Goal: Check status: Check status

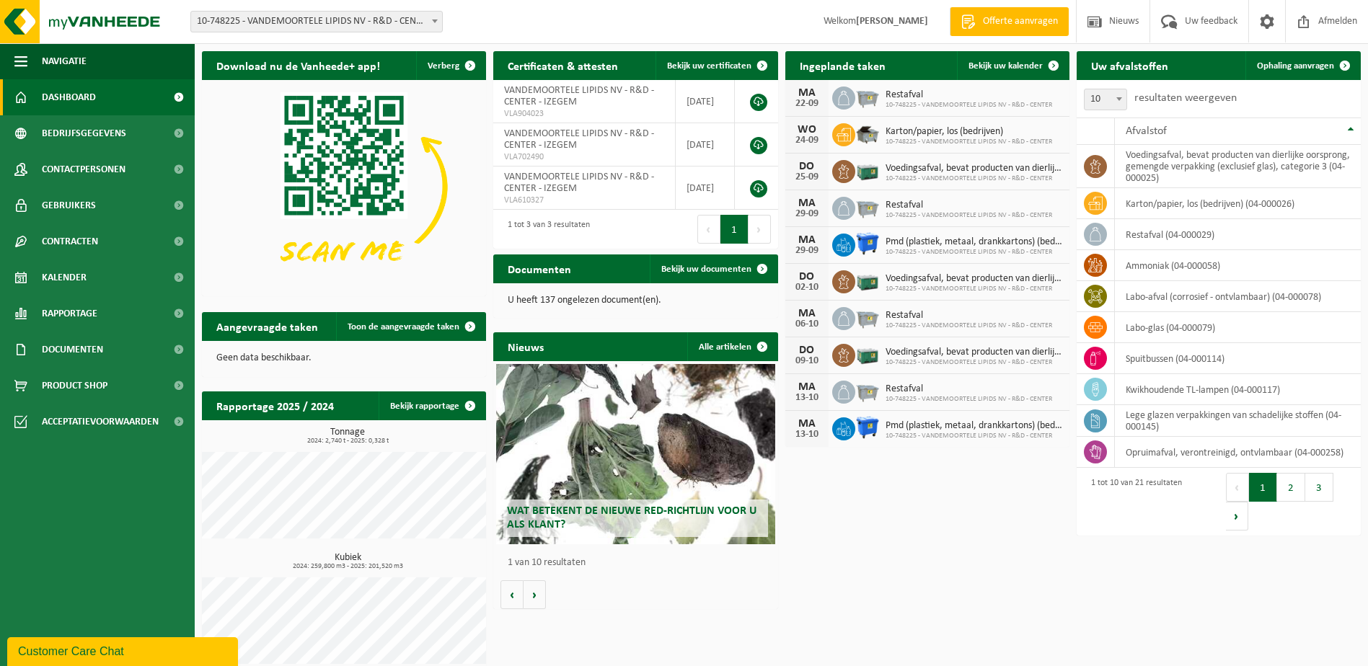
click at [286, 330] on h2 "Aangevraagde taken" at bounding box center [267, 326] width 131 height 28
click at [387, 322] on span "Toon de aangevraagde taken" at bounding box center [404, 326] width 112 height 9
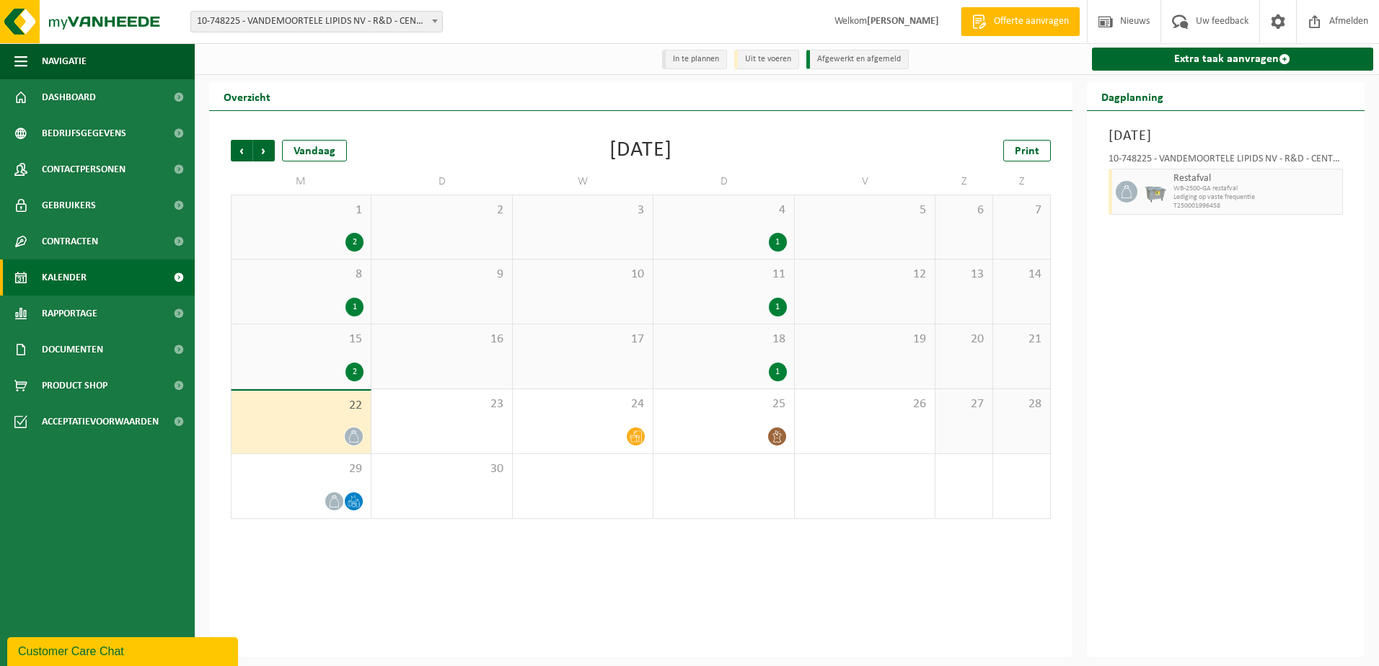
click at [766, 358] on div "18 1" at bounding box center [723, 357] width 140 height 64
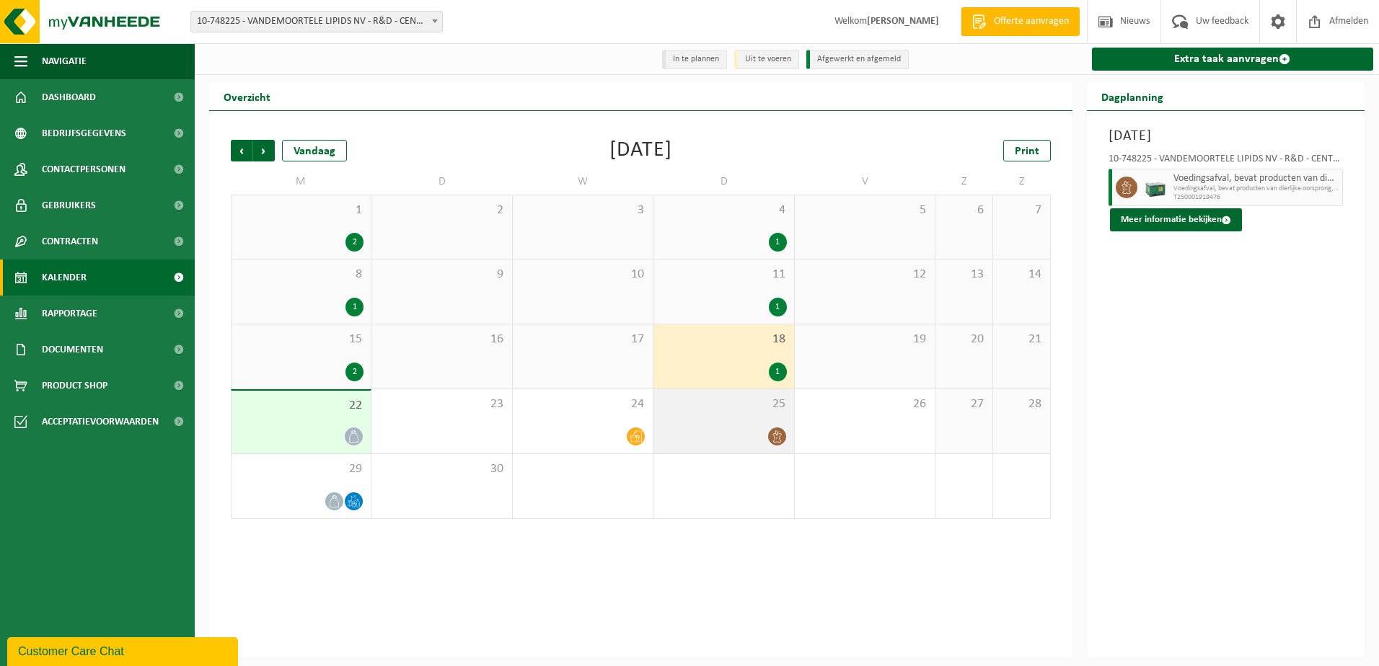
click at [741, 440] on div at bounding box center [723, 436] width 125 height 19
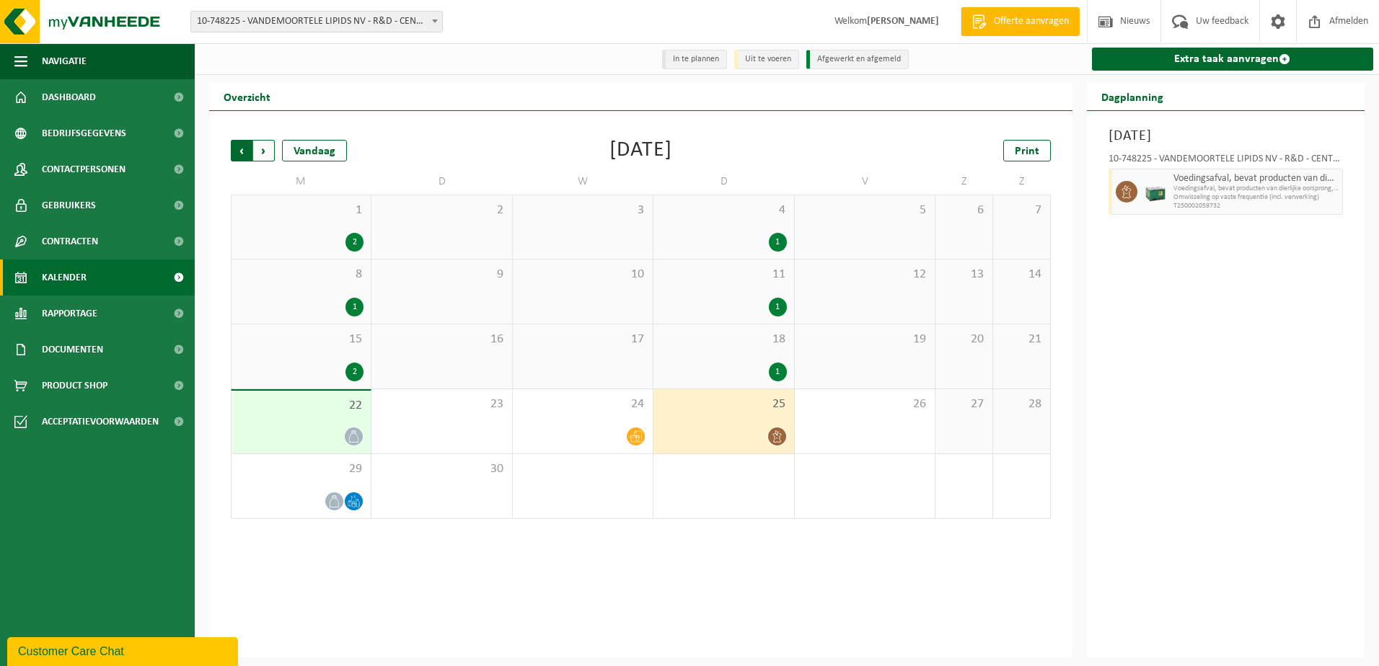
click at [264, 154] on span "Volgende" at bounding box center [264, 151] width 22 height 22
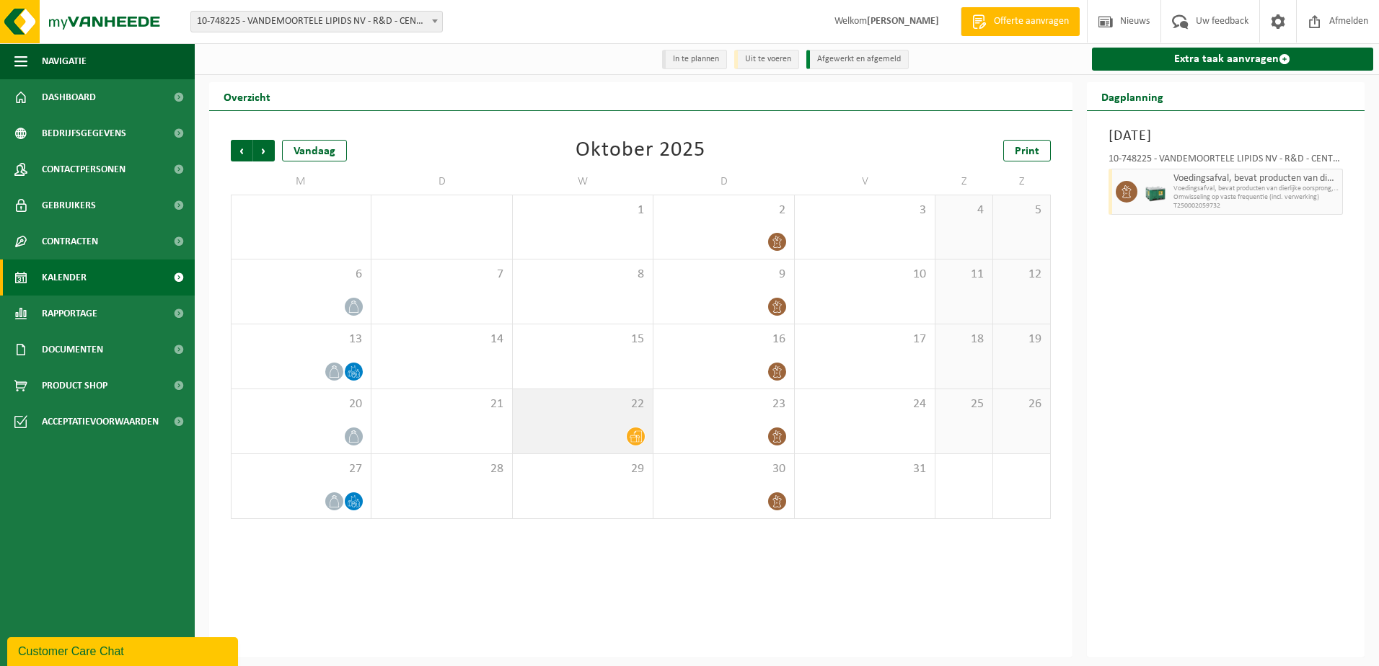
click at [590, 436] on div at bounding box center [582, 436] width 125 height 19
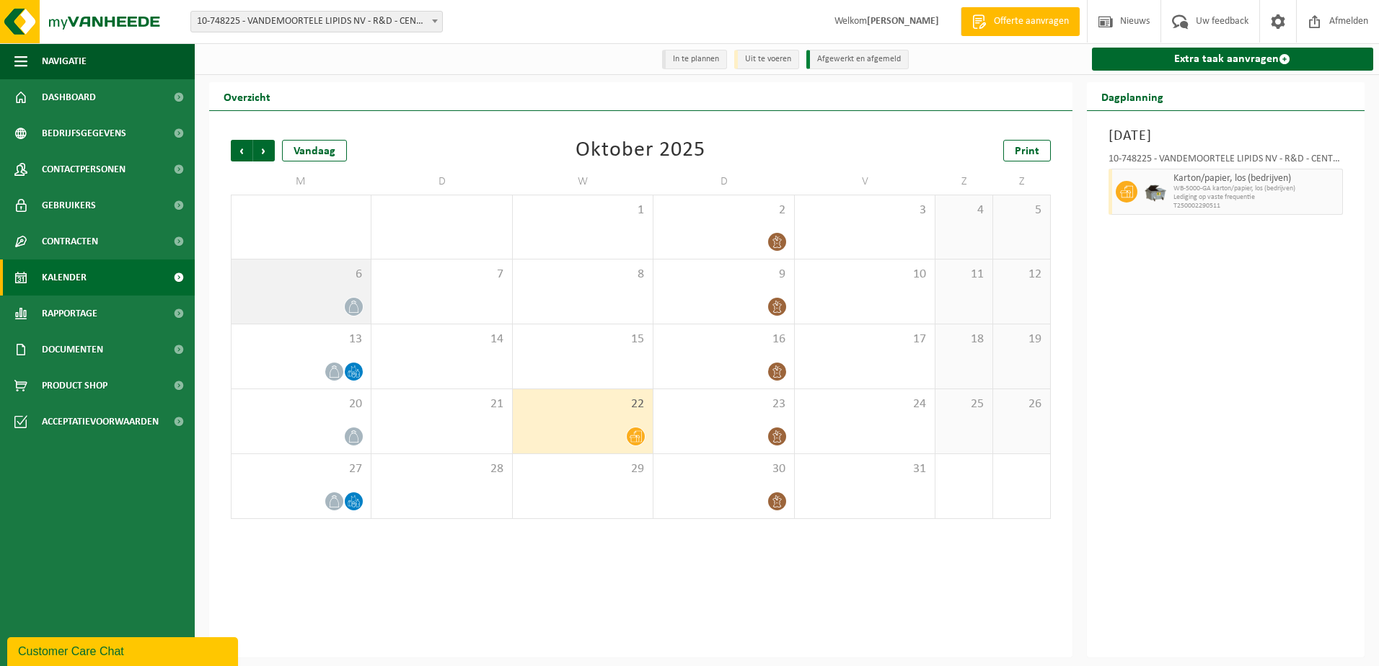
click at [340, 301] on div at bounding box center [301, 306] width 125 height 19
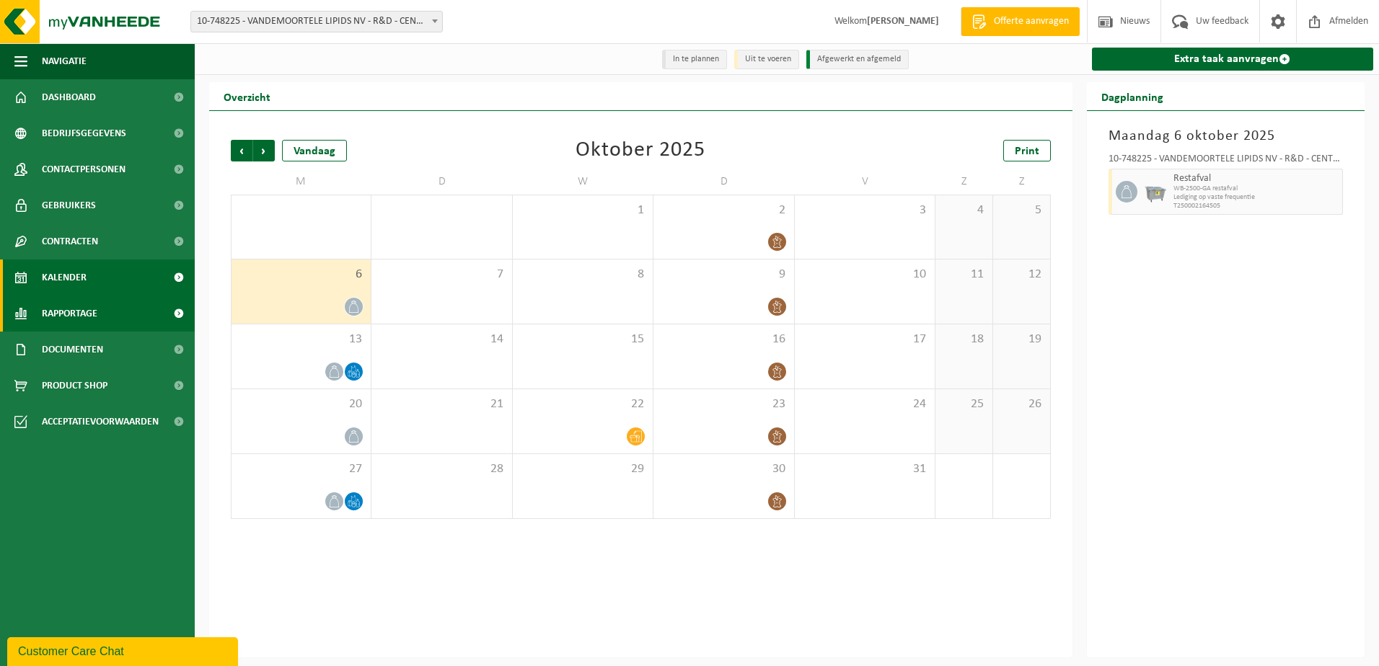
click at [86, 323] on span "Rapportage" at bounding box center [70, 314] width 56 height 36
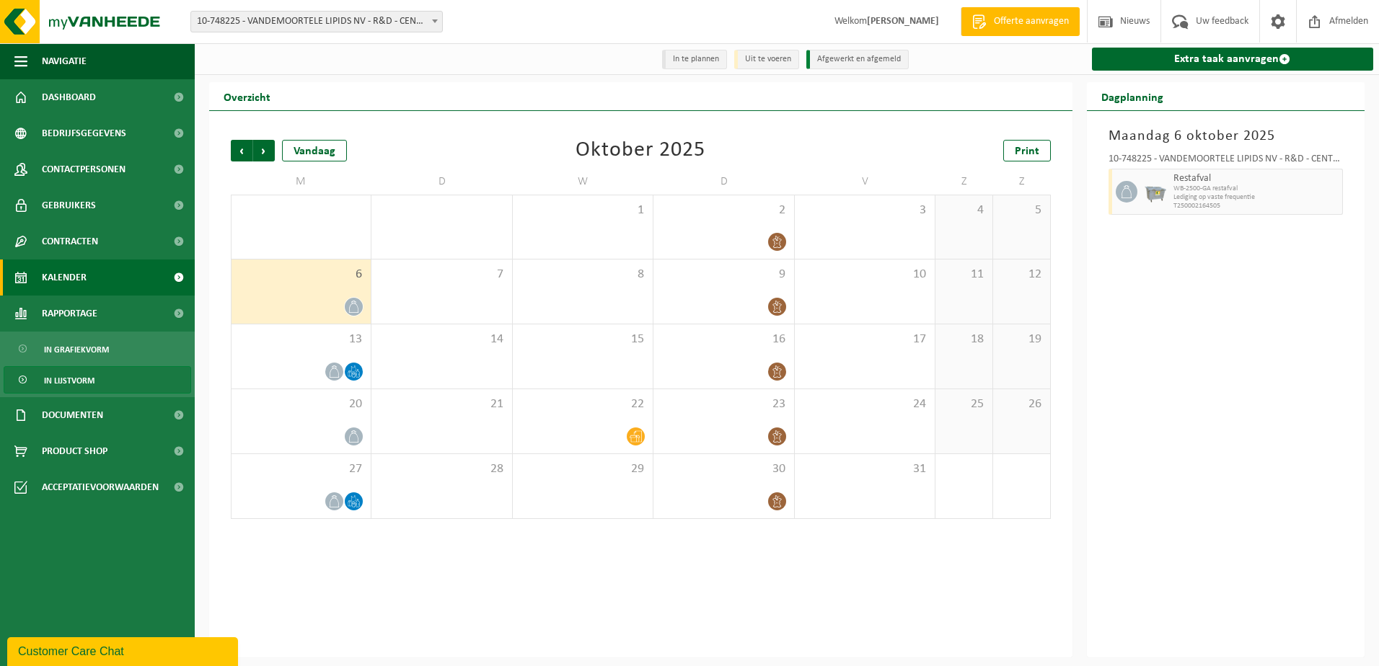
click at [98, 381] on link "In lijstvorm" at bounding box center [98, 379] width 188 height 27
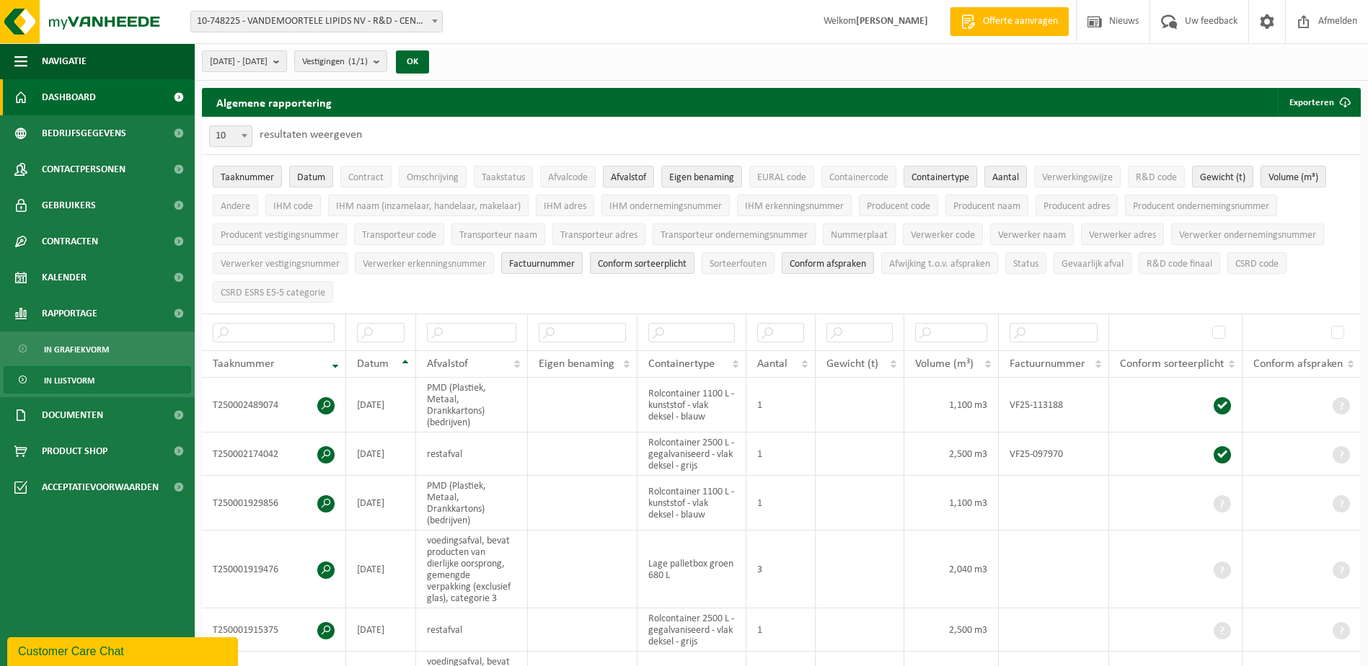
click at [119, 101] on link "Dashboard" at bounding box center [97, 97] width 195 height 36
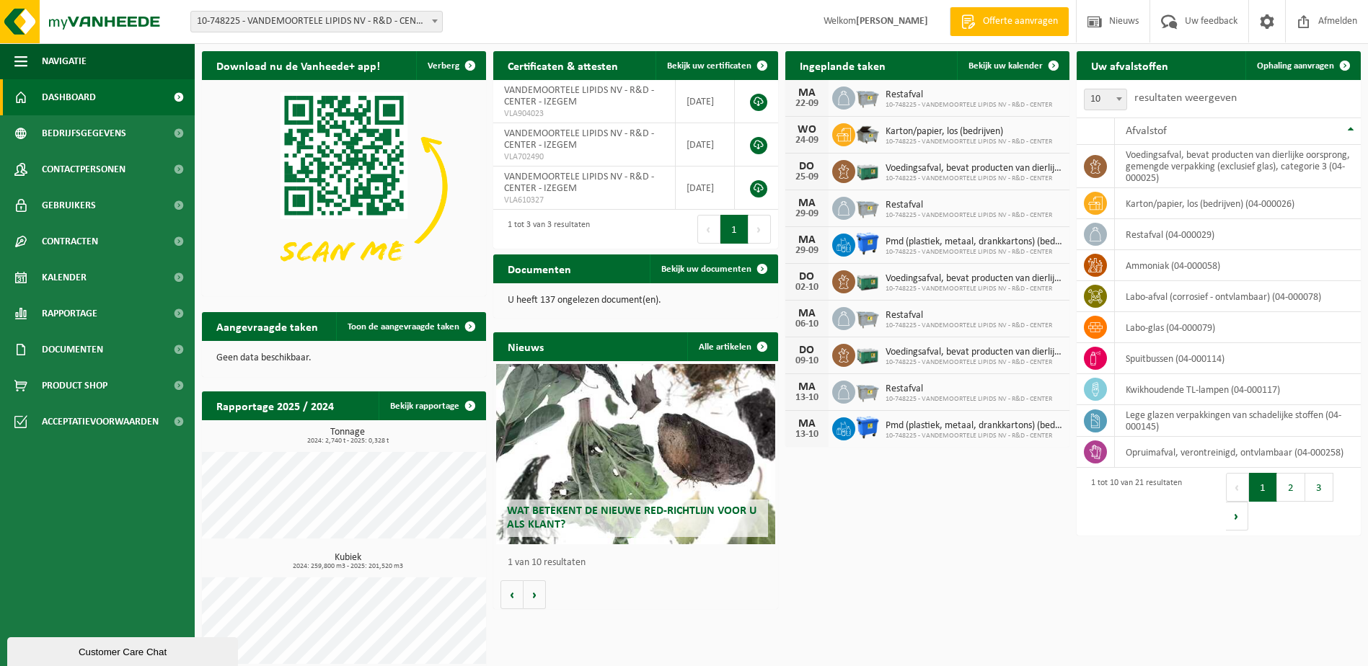
scroll to position [12, 0]
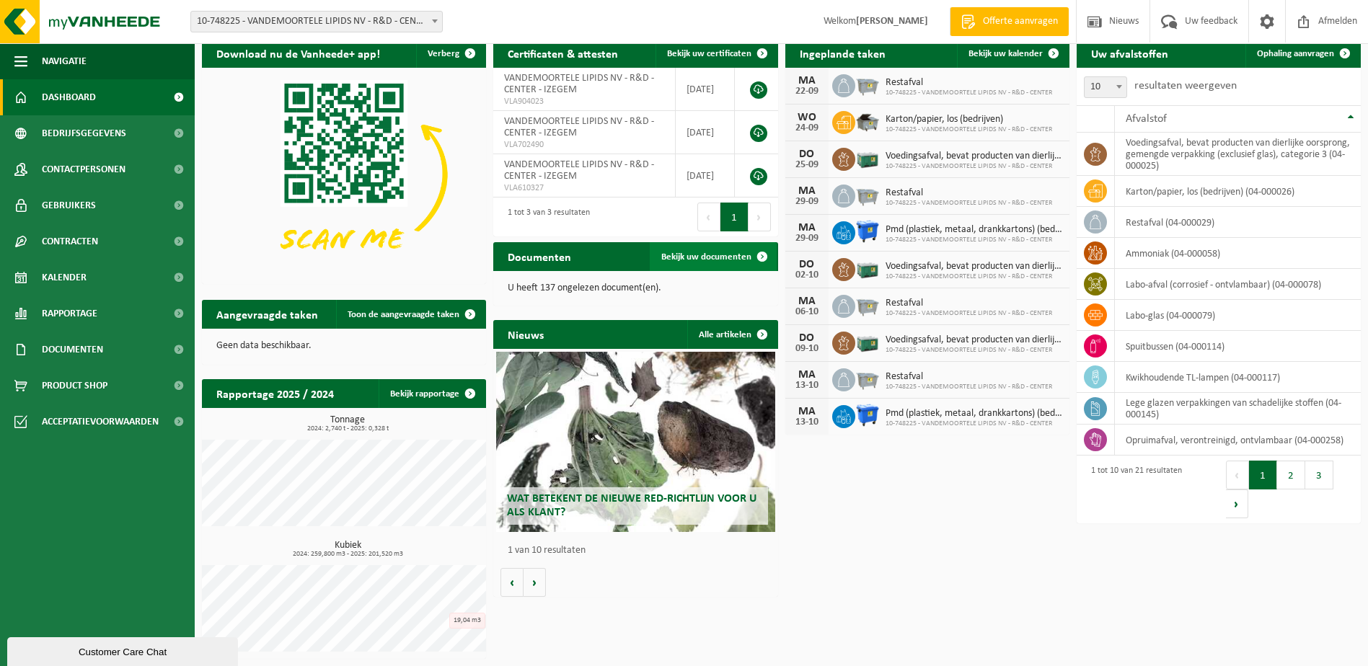
click at [692, 256] on span "Bekijk uw documenten" at bounding box center [706, 256] width 90 height 9
